Goal: Transaction & Acquisition: Purchase product/service

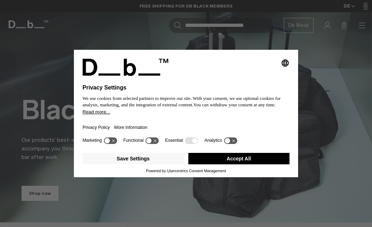
click at [255, 182] on div "Selecting an option will immediately change the language Privacy Settings We us…" at bounding box center [186, 113] width 372 height 227
click at [257, 159] on button "Accept All" at bounding box center [239, 158] width 102 height 11
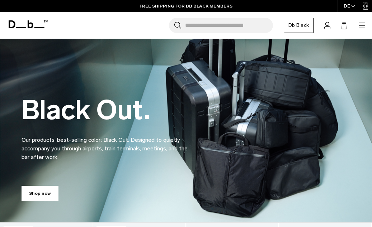
click at [361, 23] on icon "button" at bounding box center [362, 25] width 9 height 9
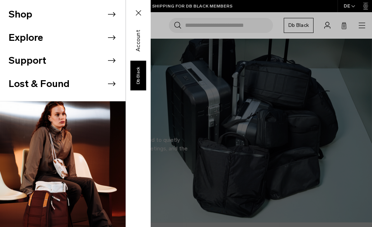
click at [62, 20] on li "Shop" at bounding box center [67, 14] width 117 height 23
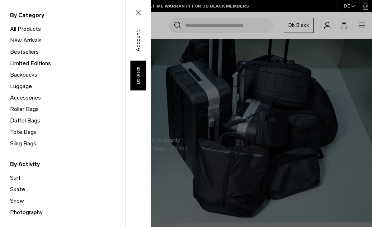
scroll to position [54, 0]
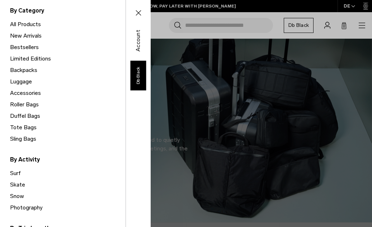
click at [28, 128] on link "Tote Bags" at bounding box center [68, 127] width 116 height 11
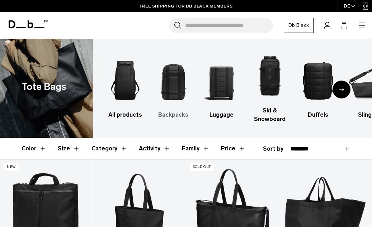
click at [178, 84] on img "2 / 10" at bounding box center [174, 80] width 36 height 53
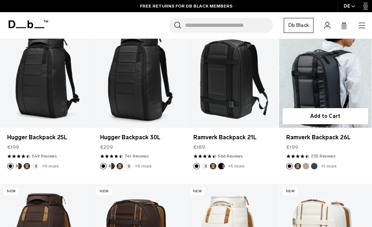
scroll to position [84, 0]
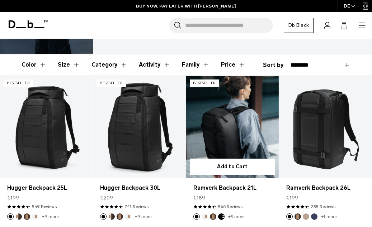
click at [219, 115] on link "Ramverk Backpack 21L" at bounding box center [232, 127] width 93 height 103
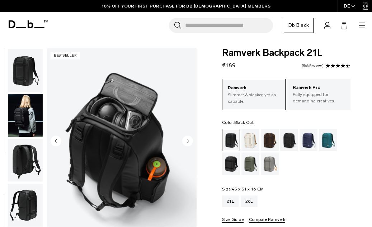
scroll to position [53, 0]
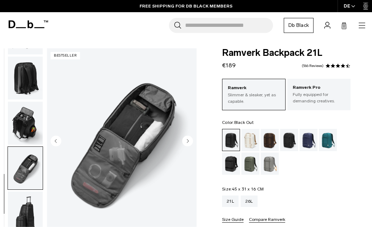
scroll to position [0, 0]
click at [358, 24] on icon "button" at bounding box center [362, 25] width 9 height 9
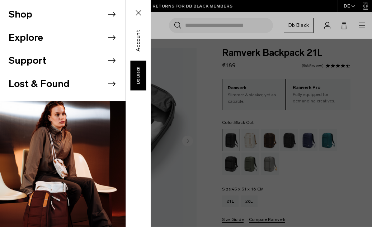
click at [50, 15] on li "Shop" at bounding box center [67, 14] width 117 height 23
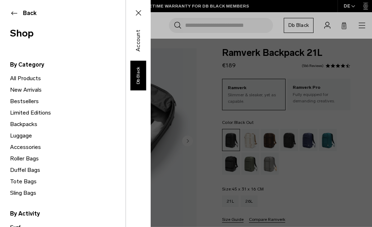
click at [29, 192] on link "Sling Bags" at bounding box center [68, 193] width 116 height 11
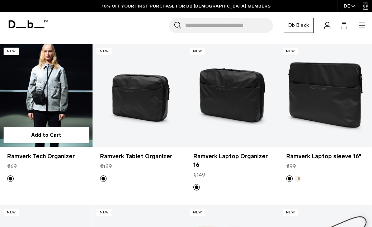
scroll to position [594, 0]
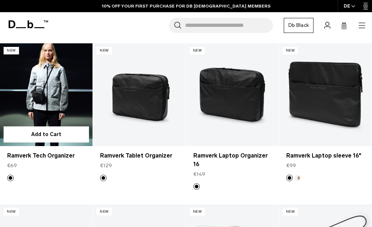
click at [51, 109] on link "Ramverk Tech Organizer" at bounding box center [46, 94] width 93 height 103
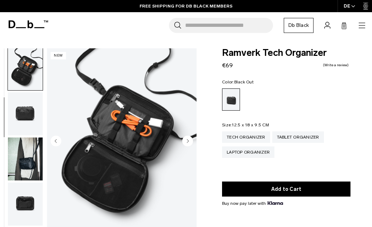
click at [188, 139] on circle "Next slide" at bounding box center [187, 141] width 11 height 11
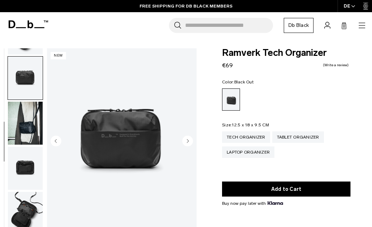
scroll to position [131, 0]
click at [188, 139] on circle "Next slide" at bounding box center [187, 141] width 11 height 11
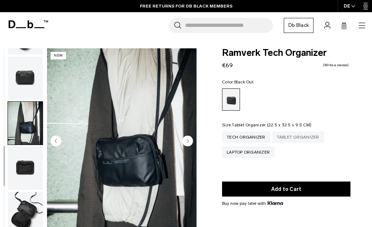
click at [307, 140] on div "Tablet Organizer" at bounding box center [298, 137] width 52 height 11
